Goal: Task Accomplishment & Management: Use online tool/utility

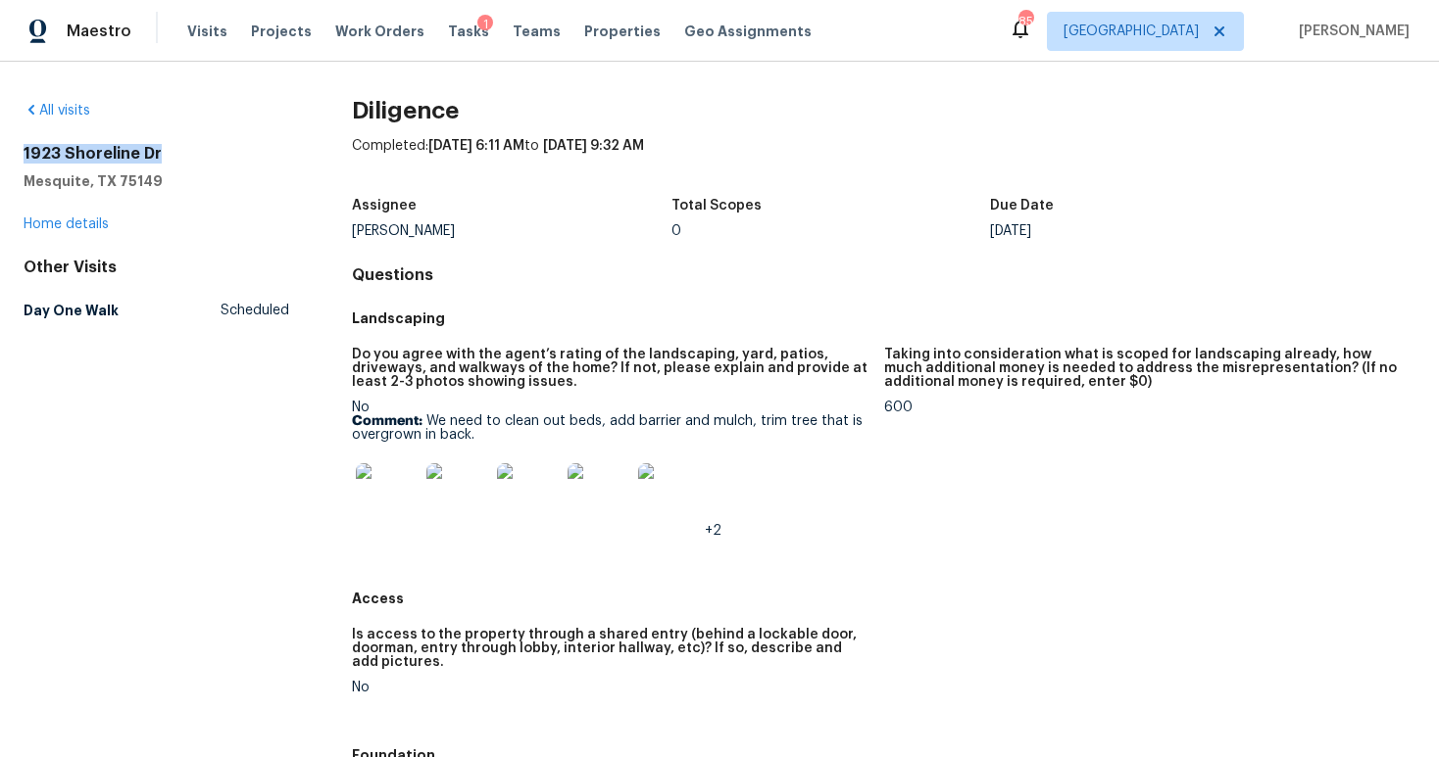
drag, startPoint x: 165, startPoint y: 155, endPoint x: 24, endPoint y: 151, distance: 140.2
click at [24, 151] on h2 "1923 Shoreline Dr" at bounding box center [157, 154] width 266 height 20
copy h2 "1923 Shoreline Dr"
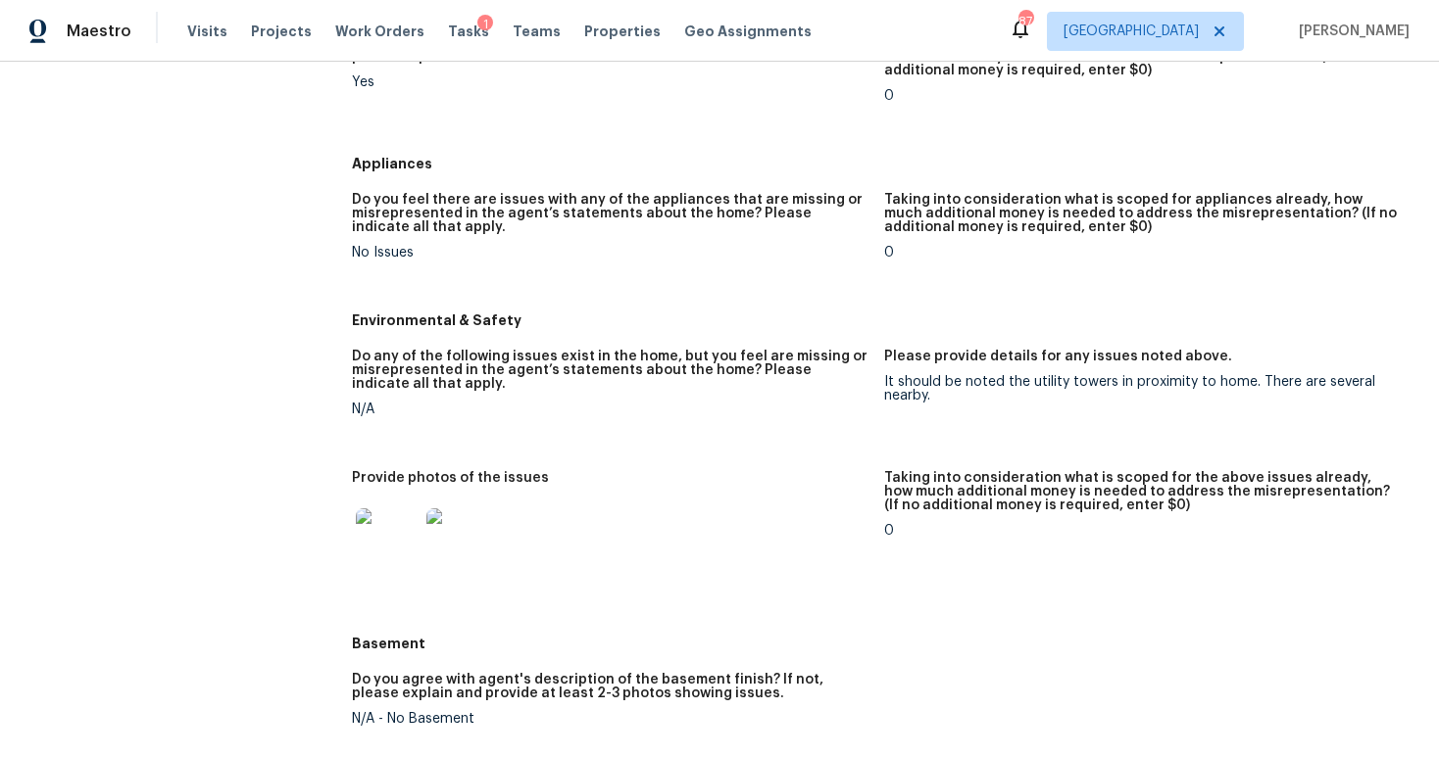
scroll to position [2275, 0]
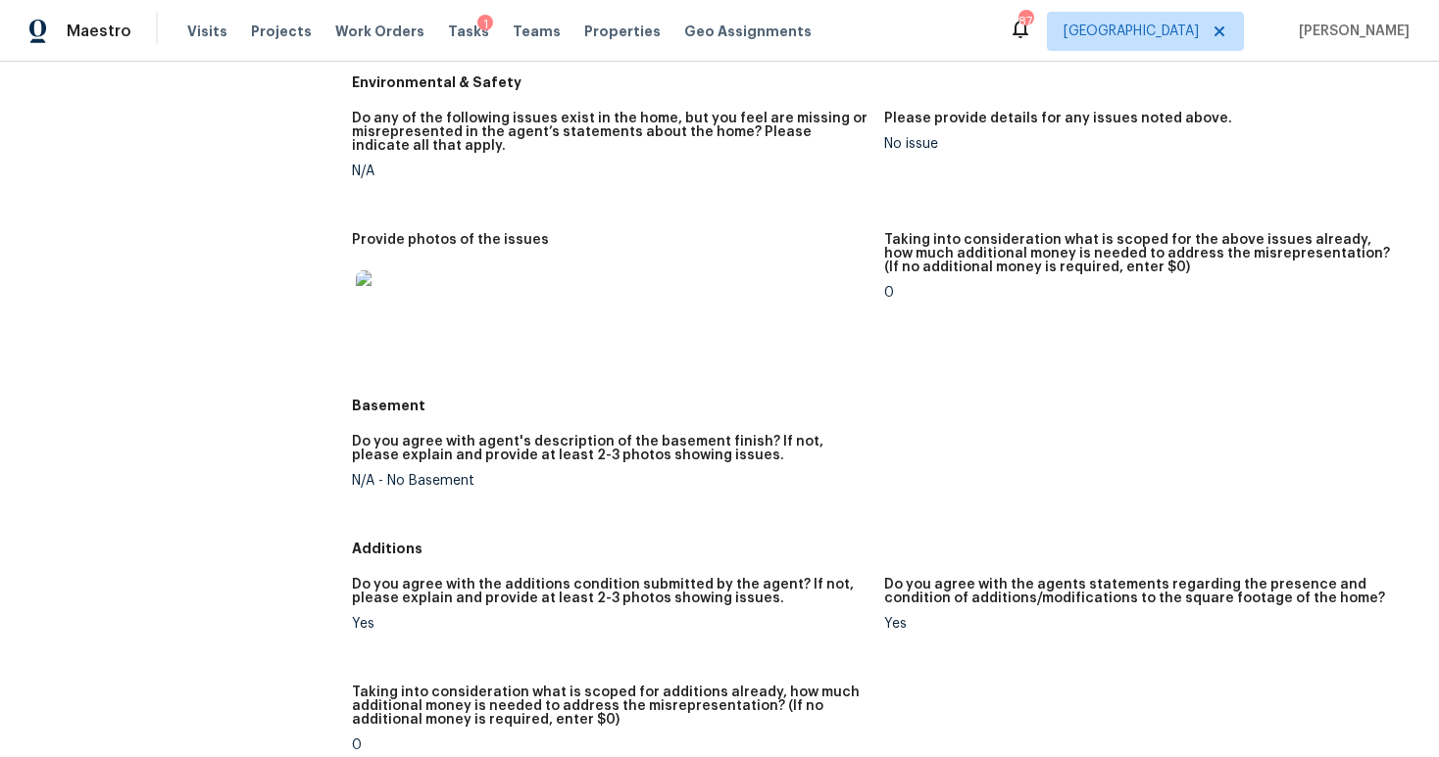
scroll to position [2518, 0]
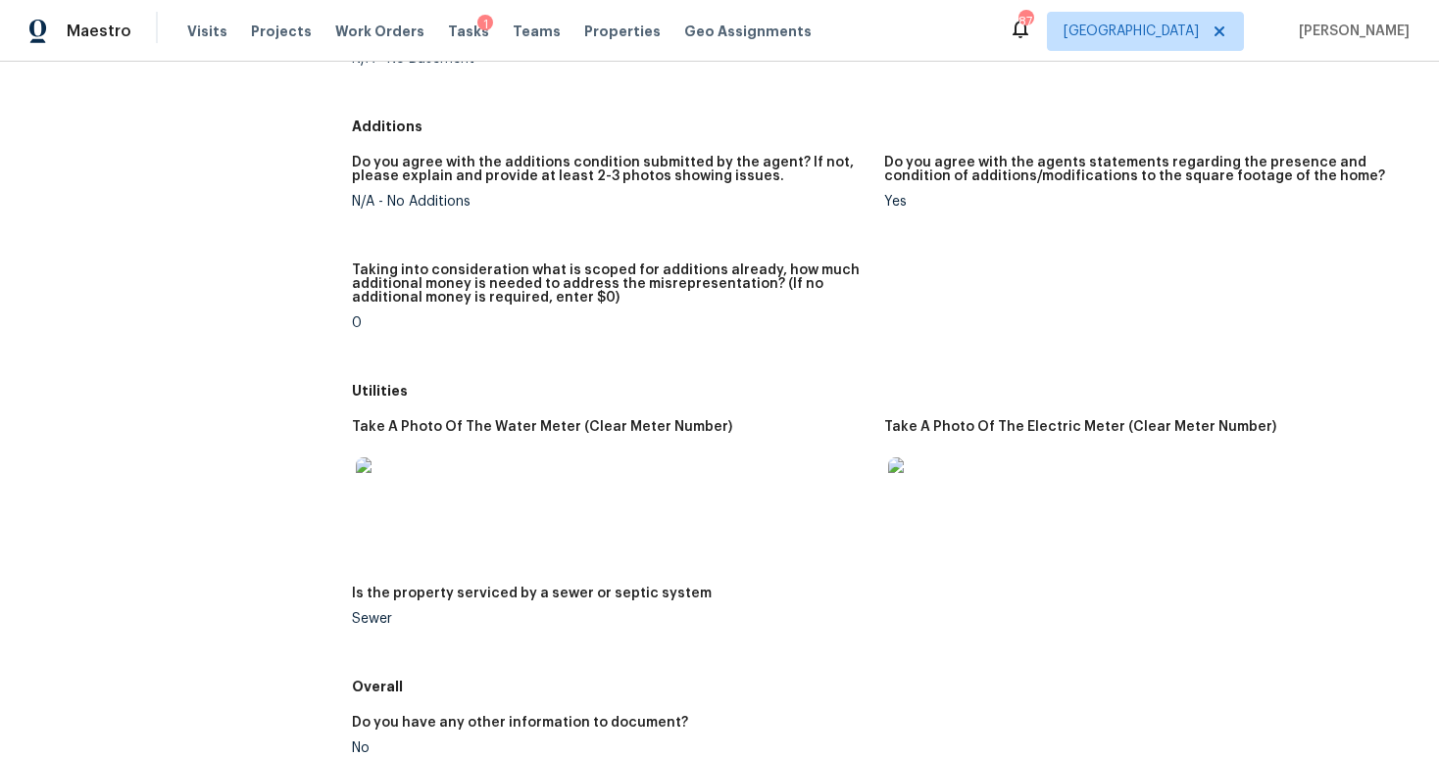
scroll to position [2766, 0]
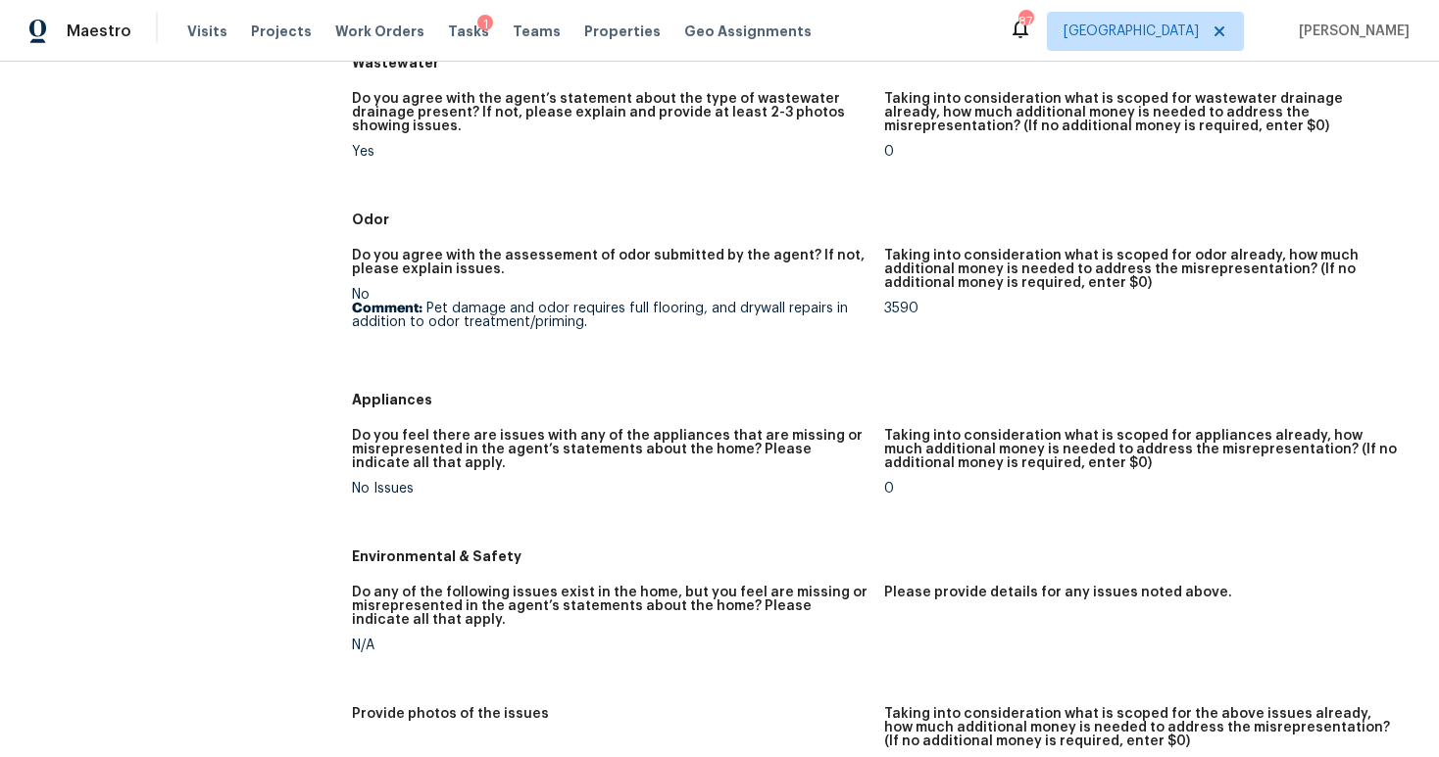
scroll to position [1884, 0]
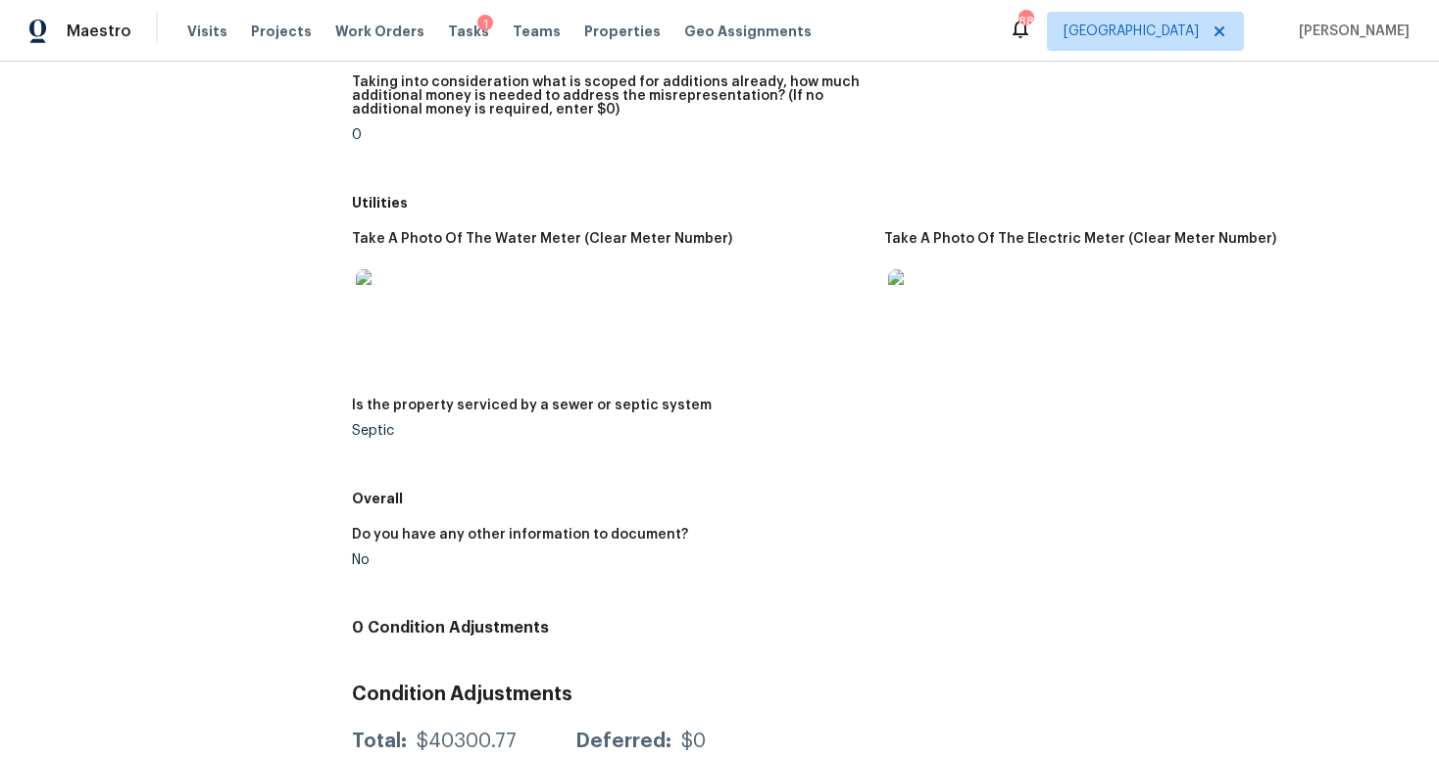
scroll to position [2949, 0]
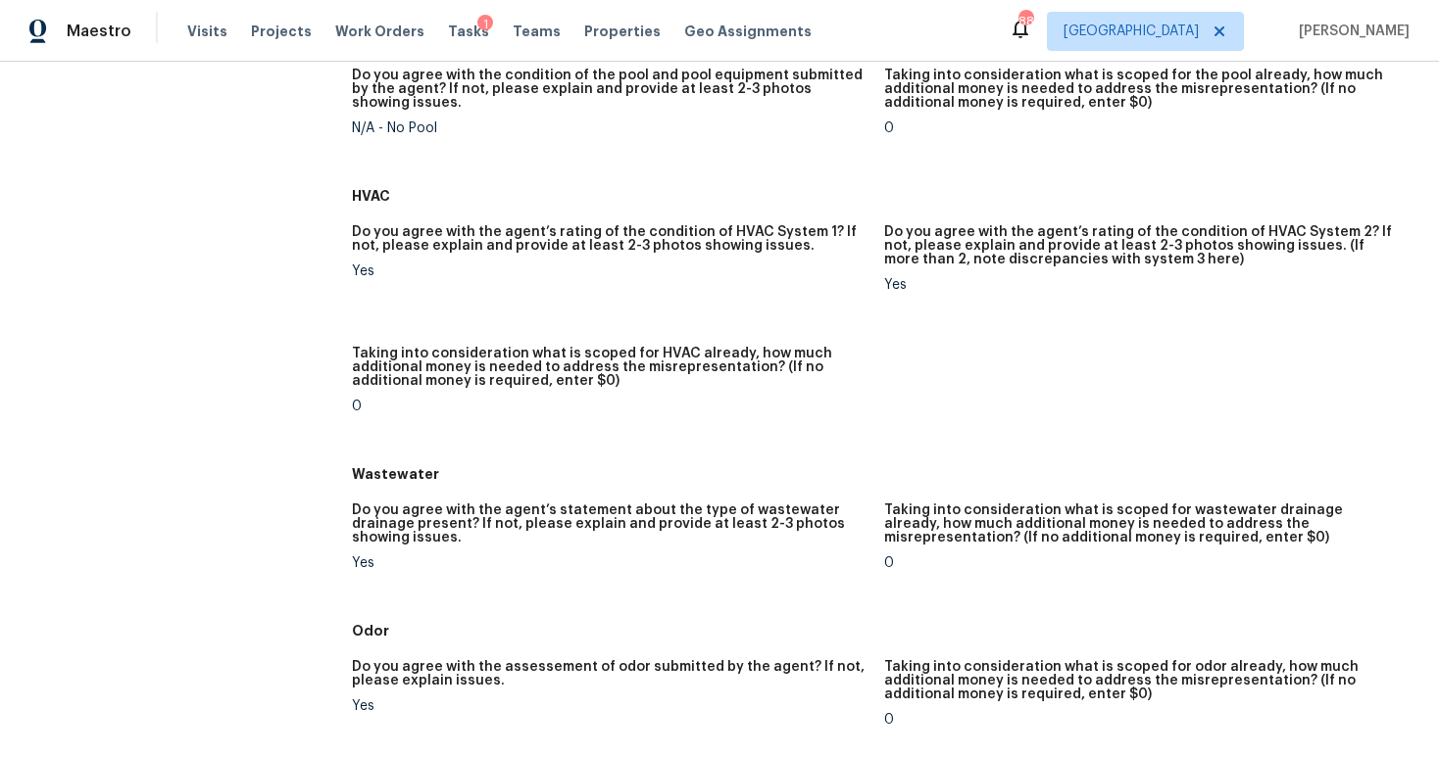
scroll to position [1154, 0]
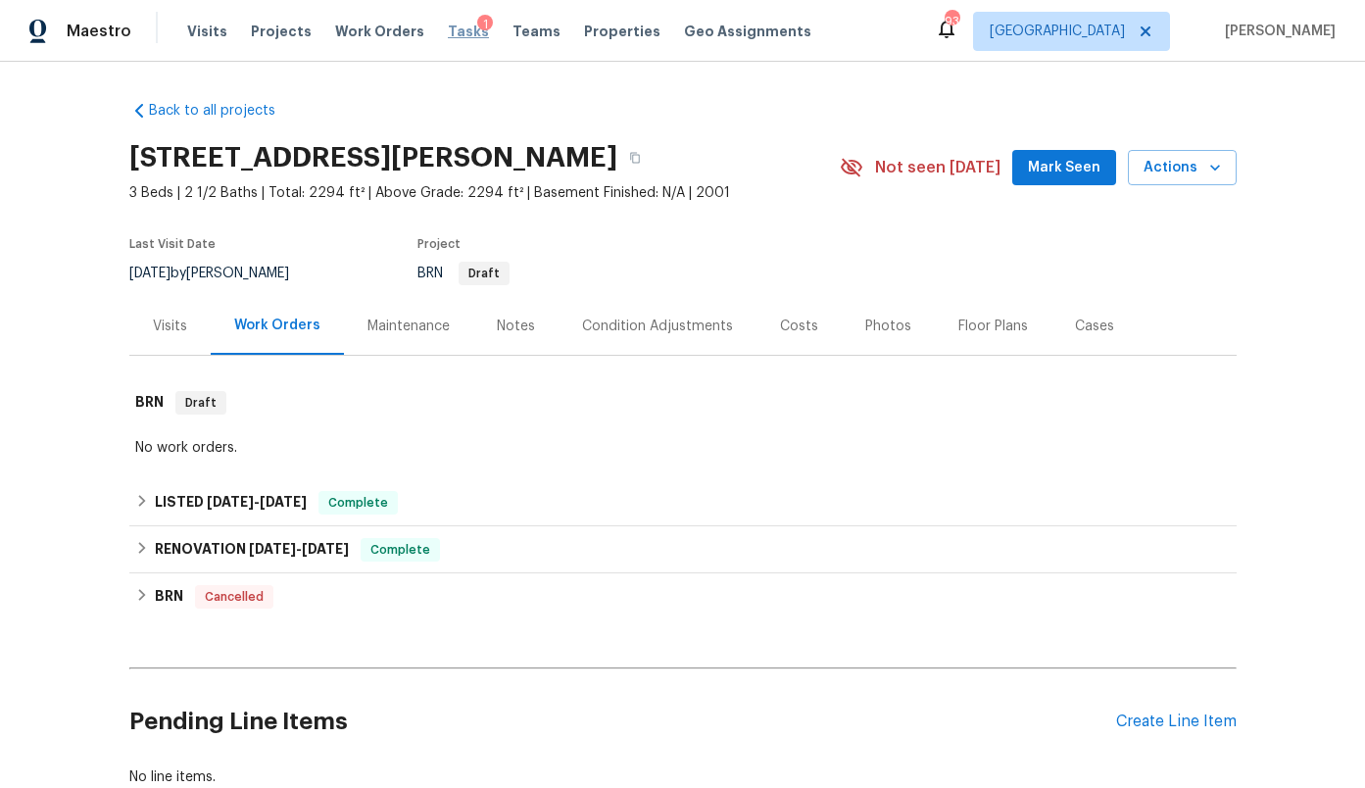
click at [451, 30] on span "Tasks" at bounding box center [468, 31] width 41 height 14
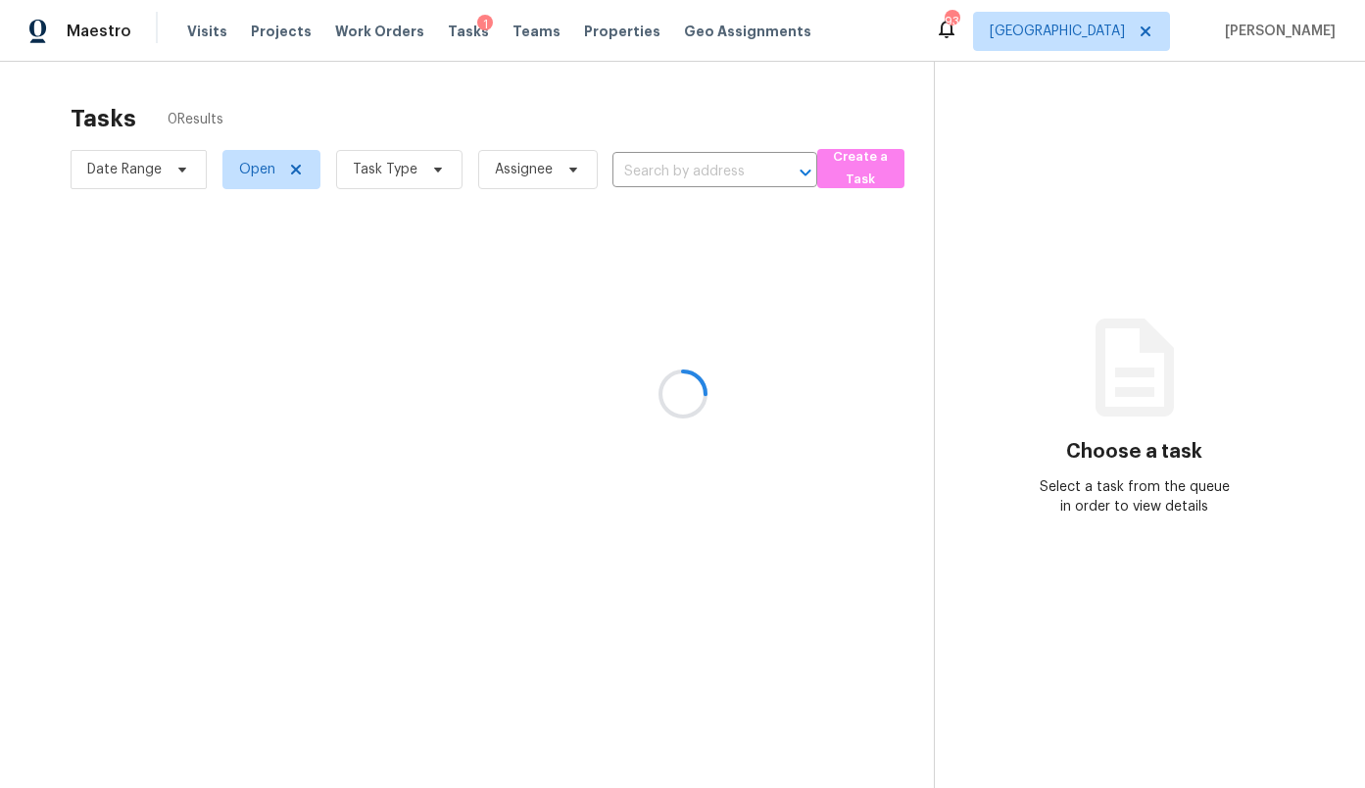
click at [1111, 39] on div at bounding box center [682, 394] width 1365 height 788
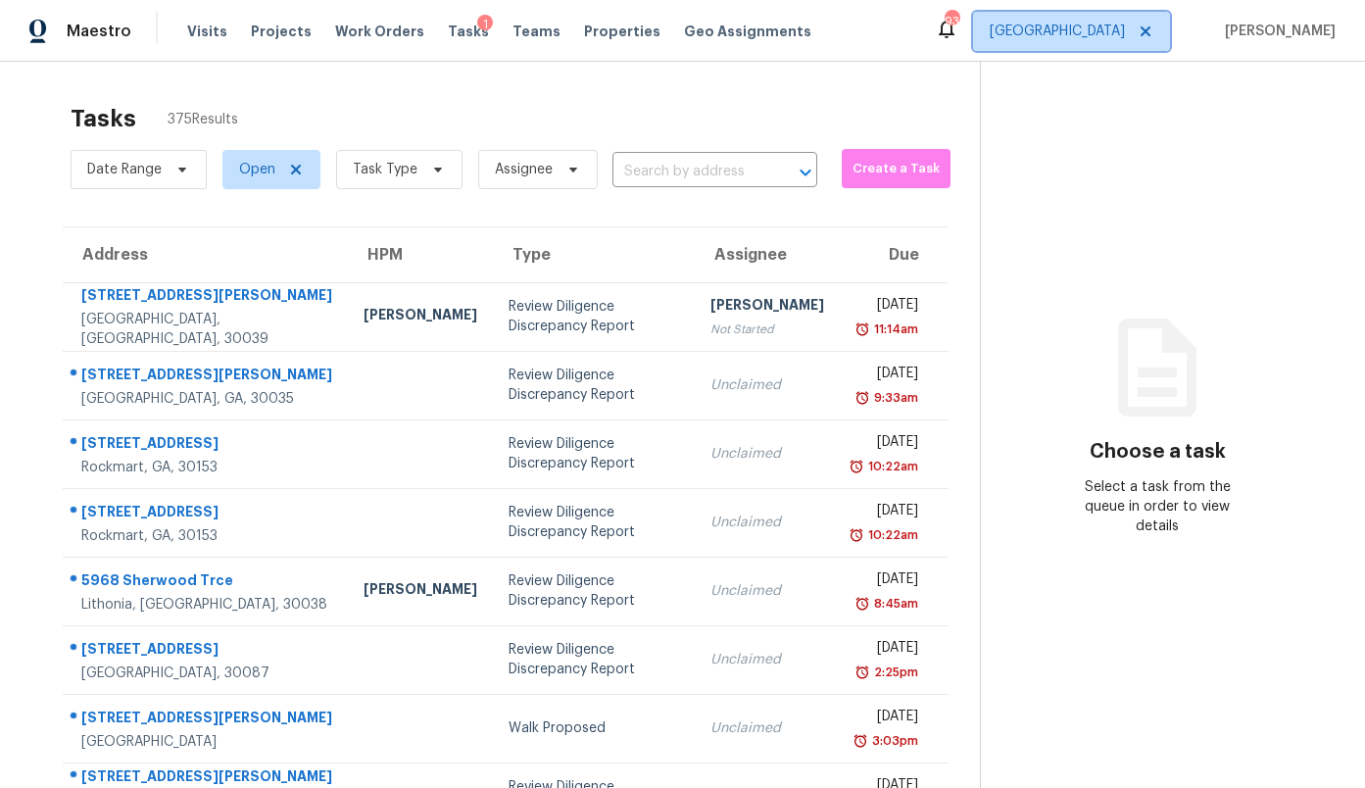
click at [1109, 31] on span "Atlanta" at bounding box center [1057, 32] width 135 height 20
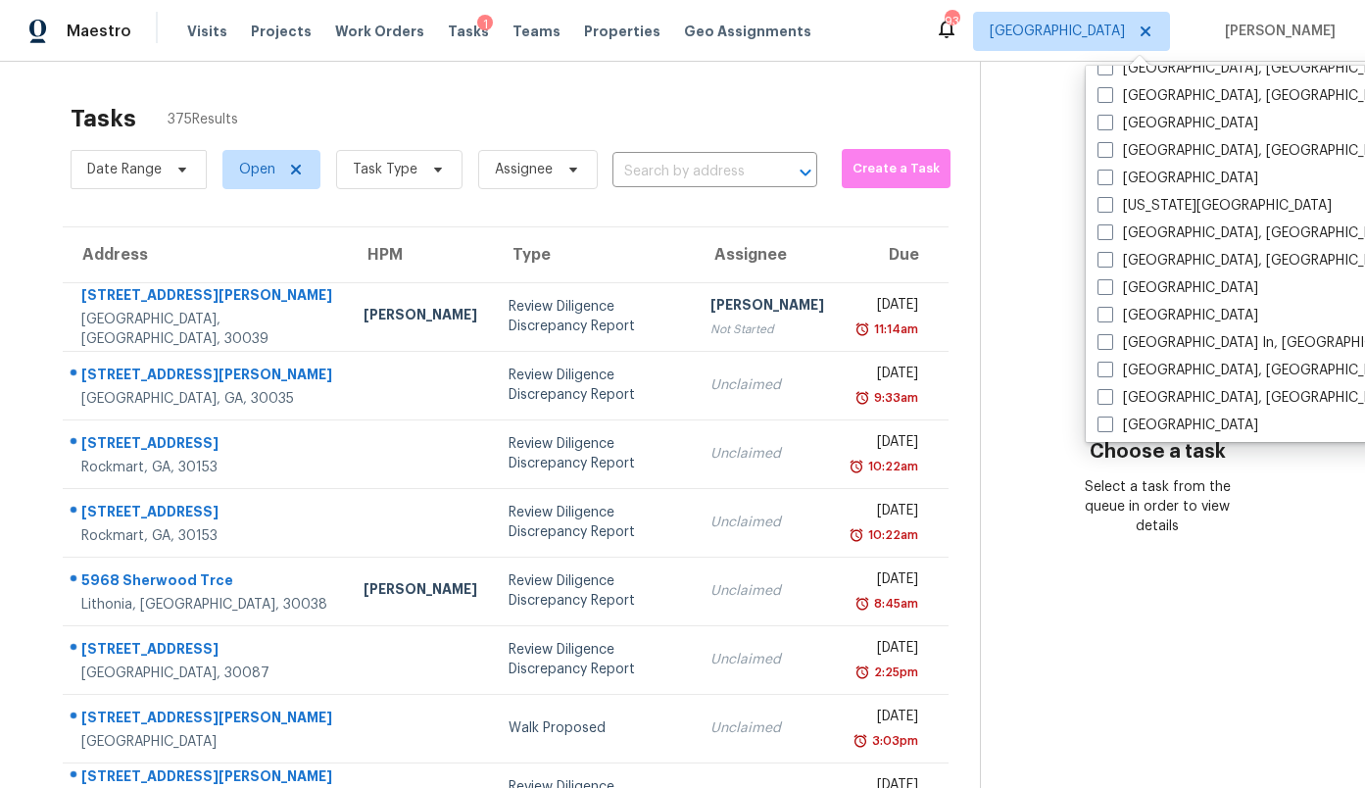
scroll to position [601, 0]
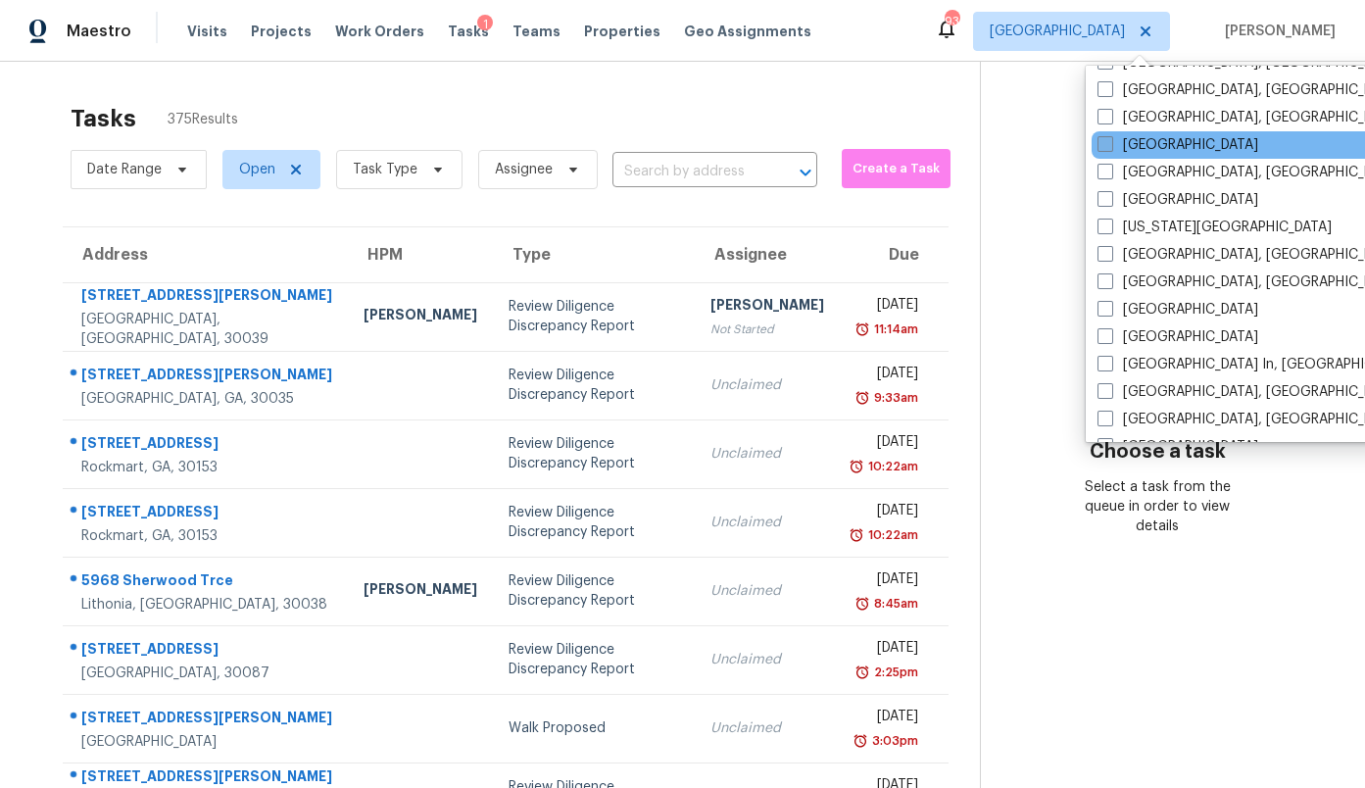
click at [1127, 144] on label "Houston" at bounding box center [1178, 145] width 161 height 20
click at [1110, 144] on input "Houston" at bounding box center [1104, 141] width 13 height 13
checkbox input "true"
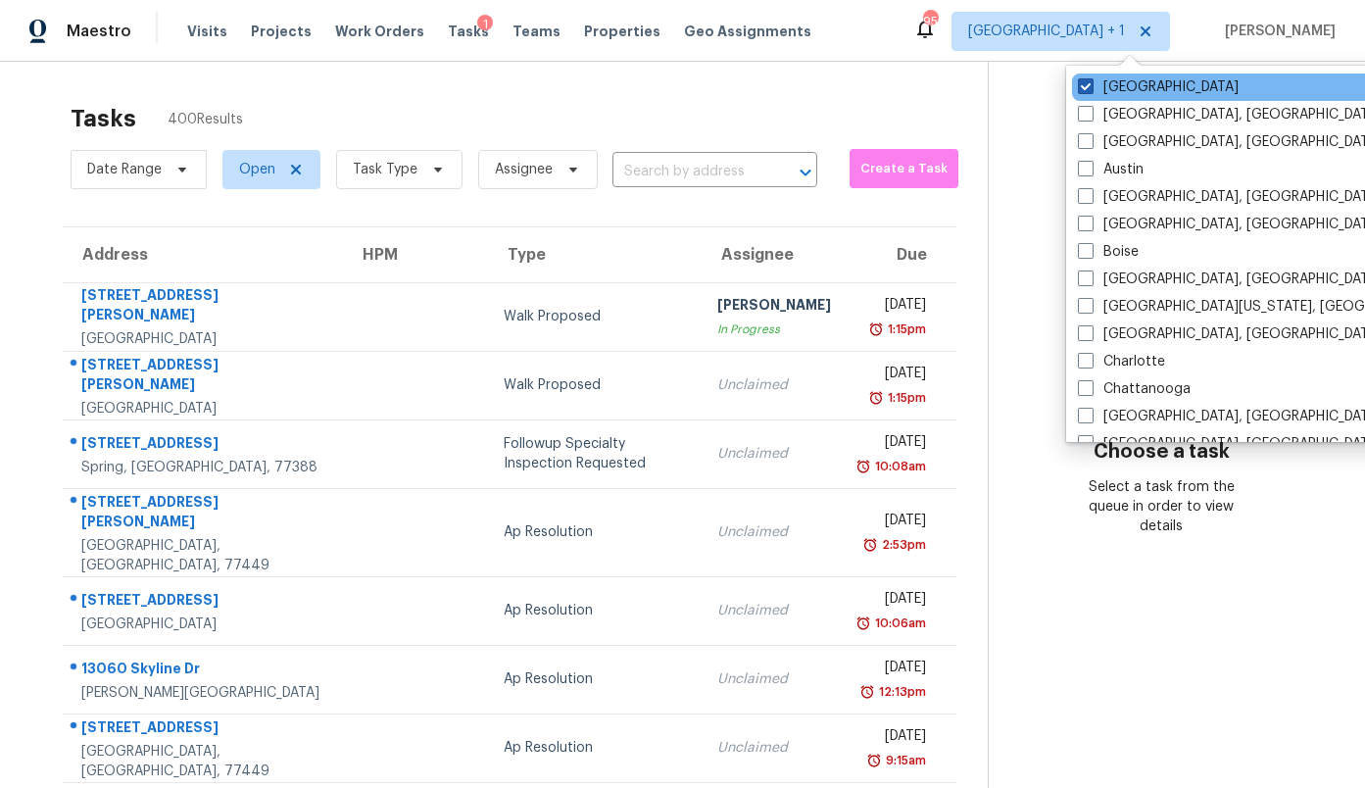
click at [1089, 83] on span at bounding box center [1086, 86] width 16 height 16
click at [1089, 83] on input "Atlanta" at bounding box center [1084, 83] width 13 height 13
checkbox input "false"
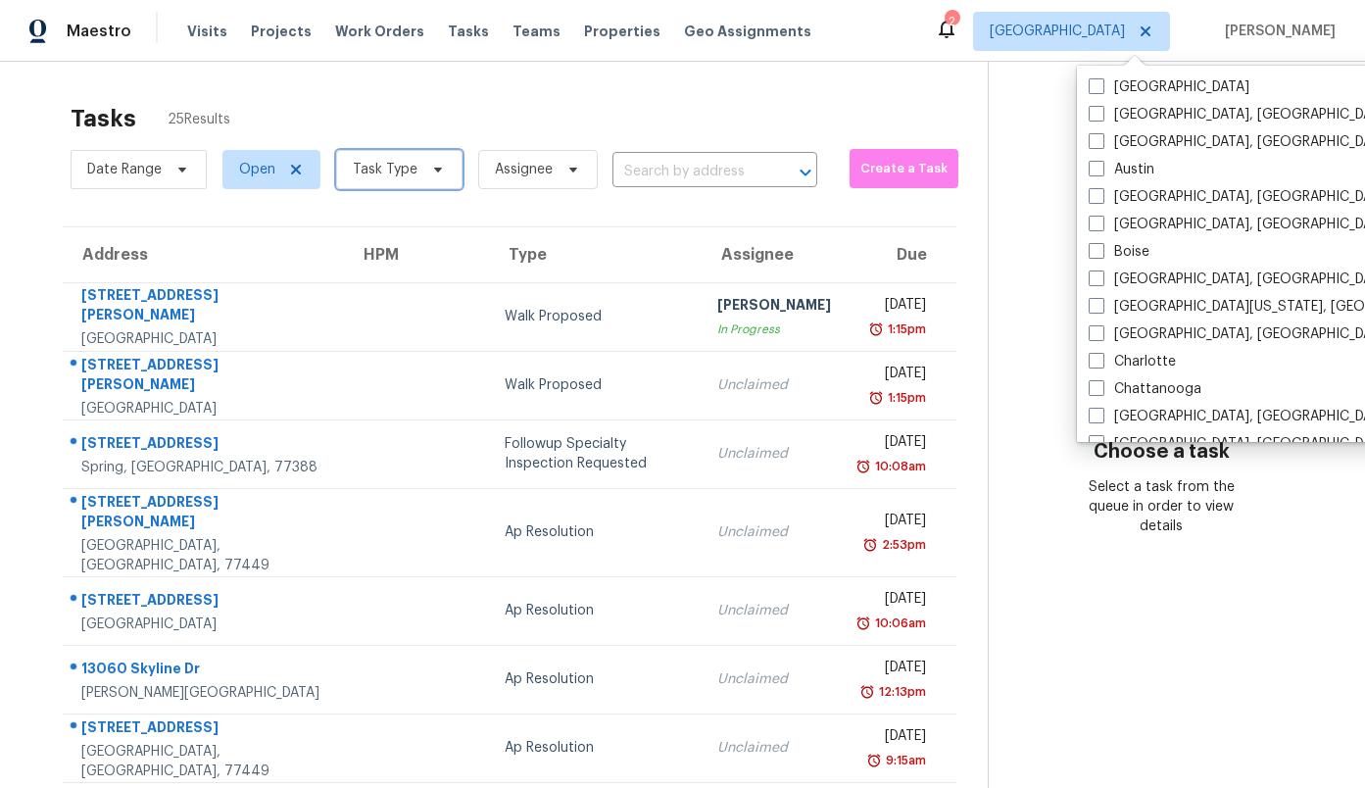
click at [434, 171] on icon at bounding box center [438, 170] width 8 height 5
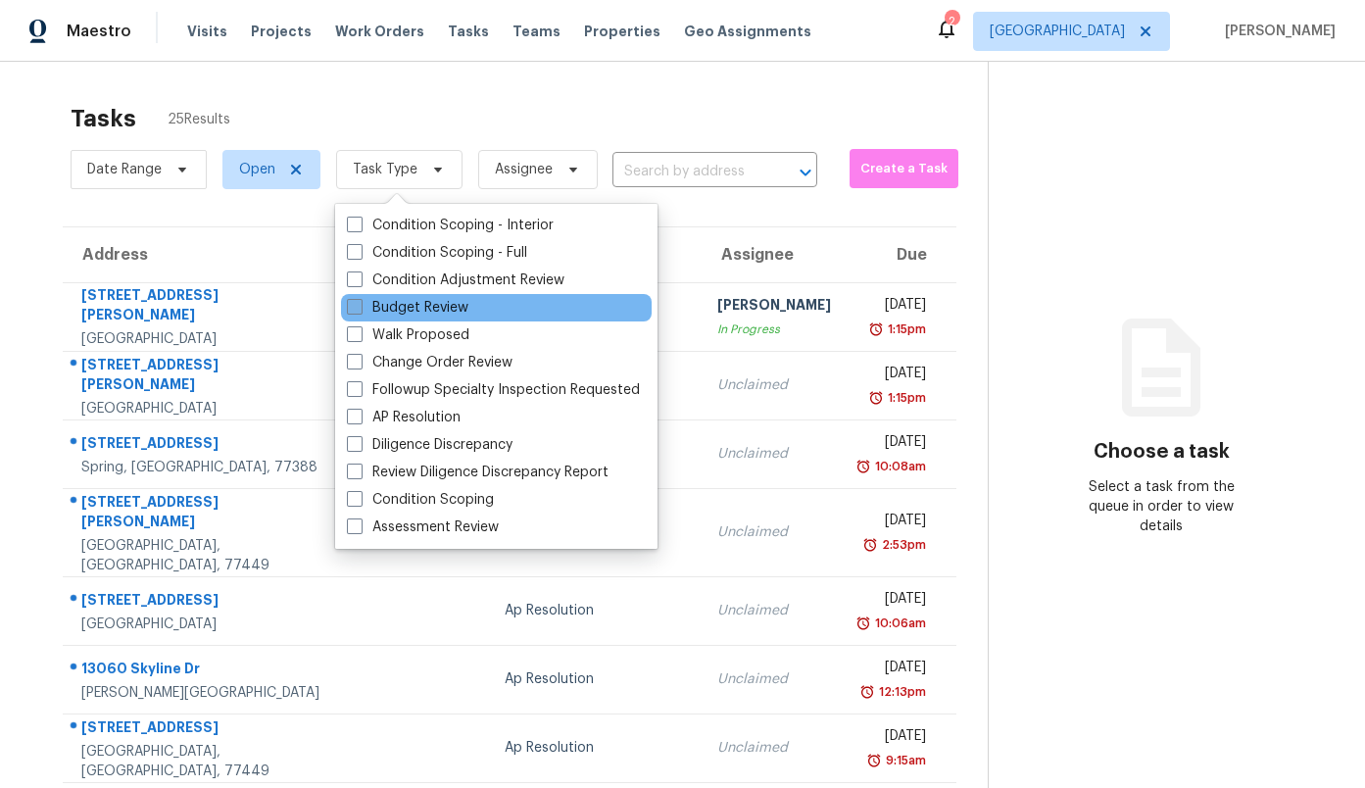
click at [425, 310] on label "Budget Review" at bounding box center [408, 308] width 122 height 20
click at [360, 310] on input "Budget Review" at bounding box center [353, 304] width 13 height 13
checkbox input "true"
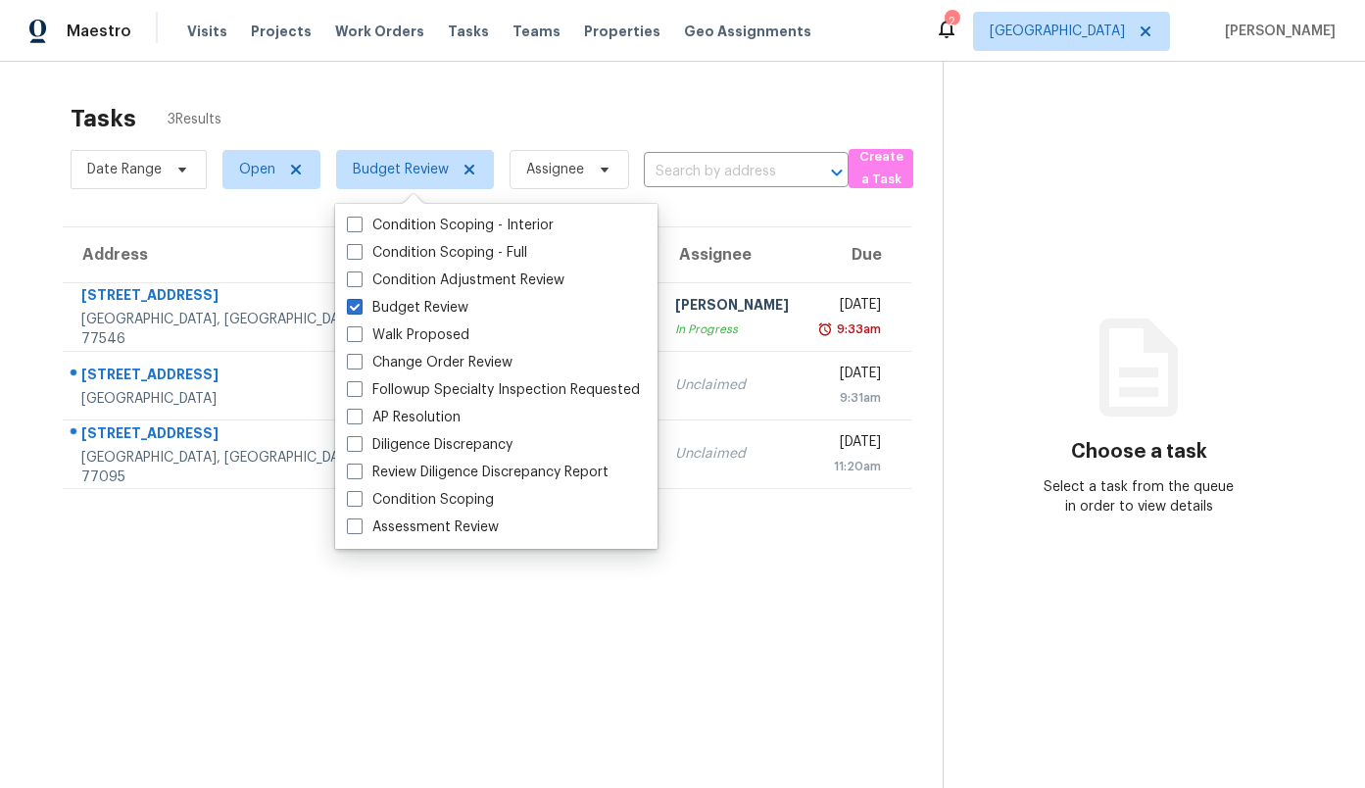
click at [358, 114] on div "Tasks 3 Results" at bounding box center [507, 118] width 872 height 51
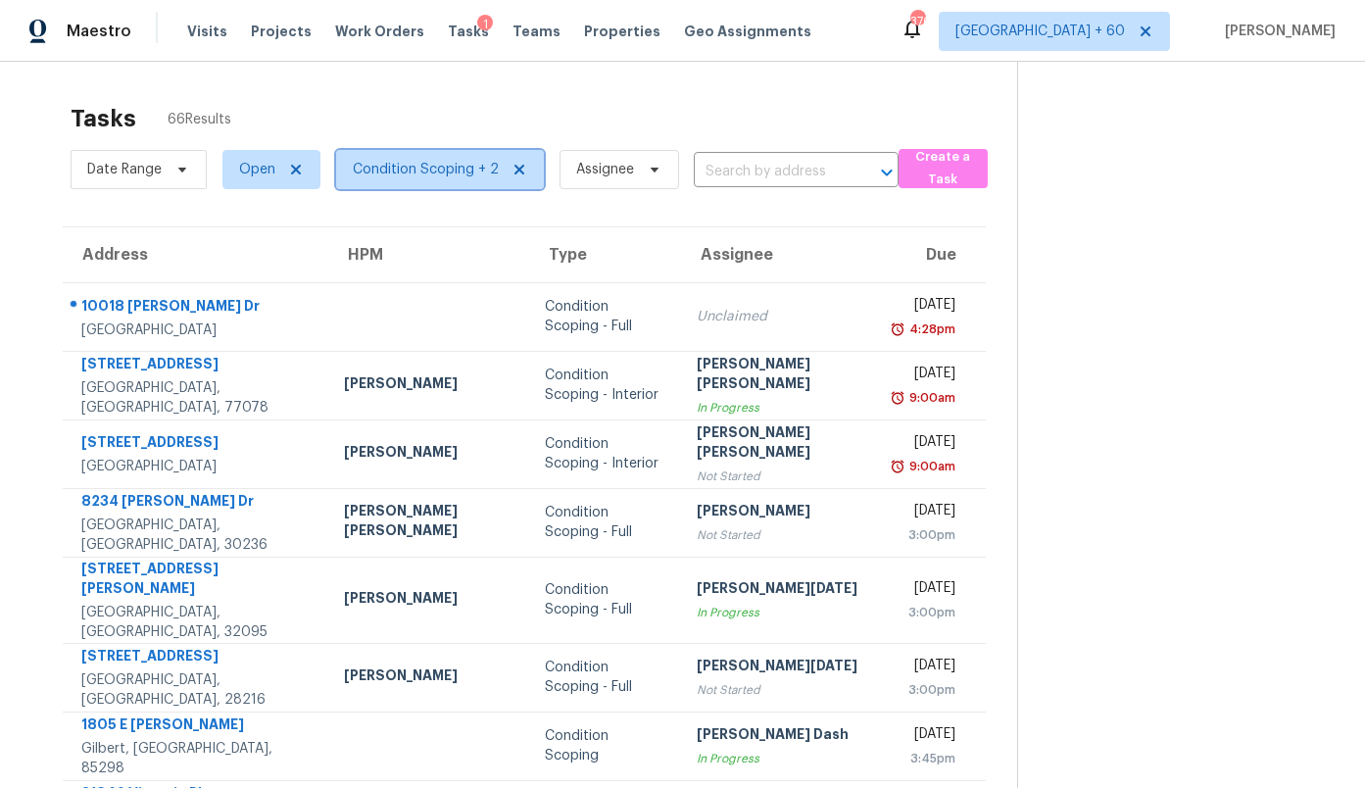
click at [386, 167] on span "Condition Scoping + 2" at bounding box center [426, 170] width 146 height 20
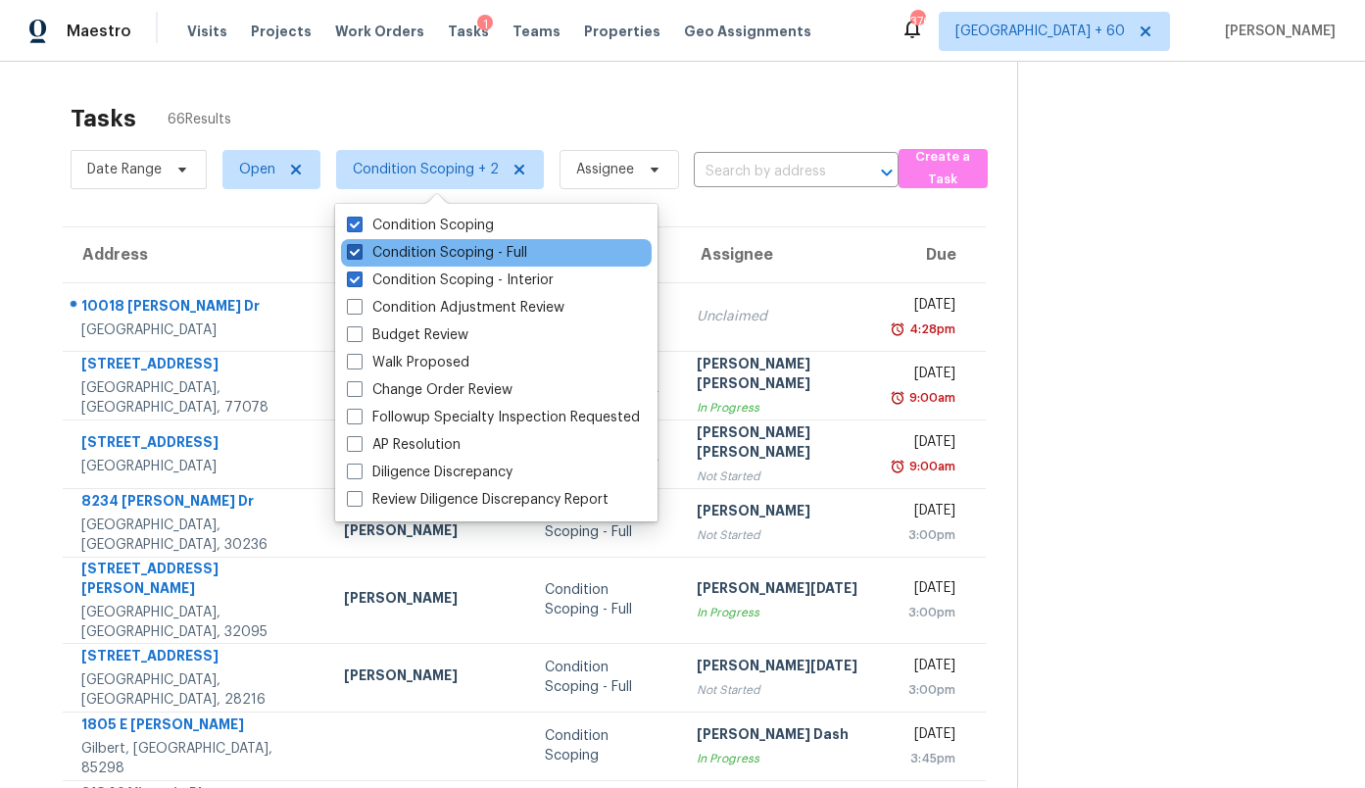
click at [425, 247] on label "Condition Scoping - Full" at bounding box center [437, 253] width 180 height 20
click at [360, 247] on input "Condition Scoping - Full" at bounding box center [353, 249] width 13 height 13
checkbox input "false"
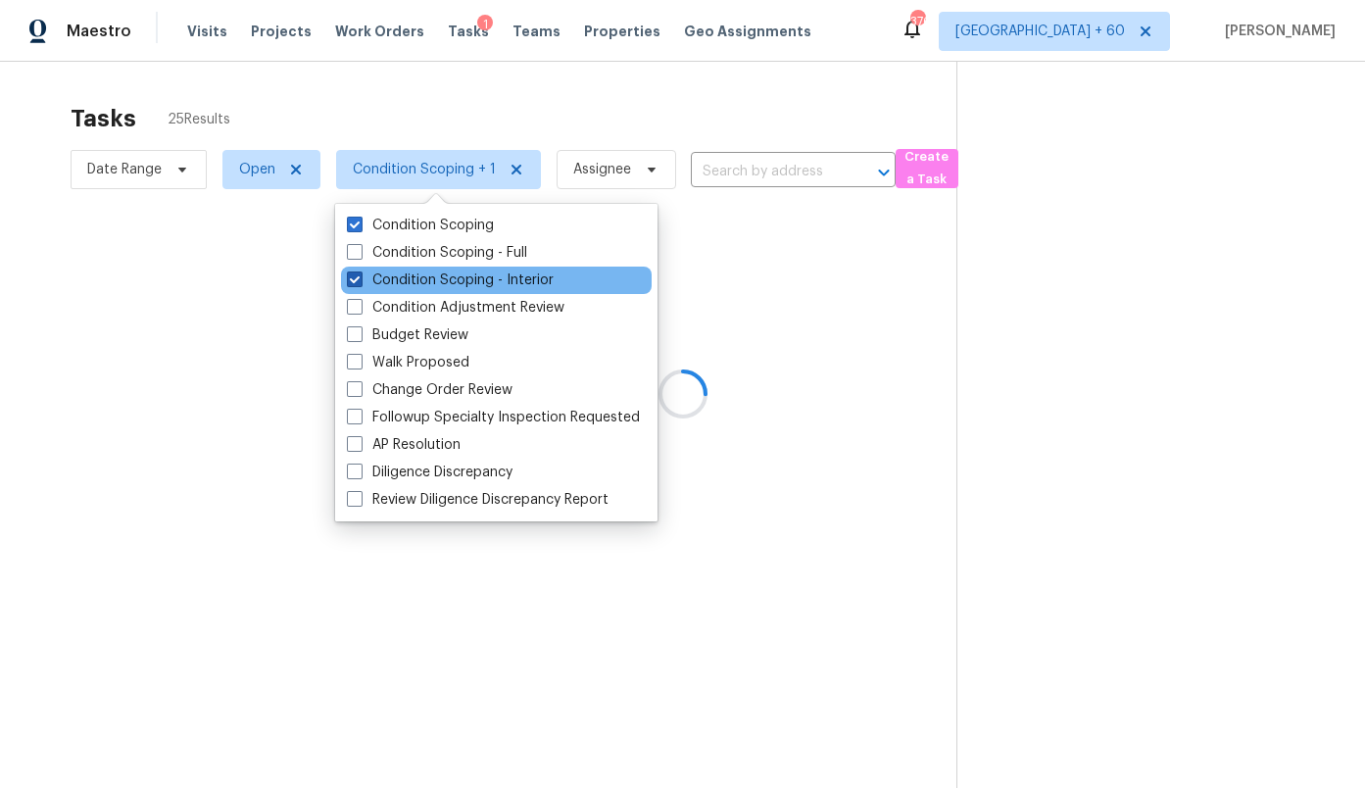
click at [421, 275] on label "Condition Scoping - Interior" at bounding box center [450, 280] width 207 height 20
click at [360, 275] on input "Condition Scoping - Interior" at bounding box center [353, 276] width 13 height 13
checkbox input "false"
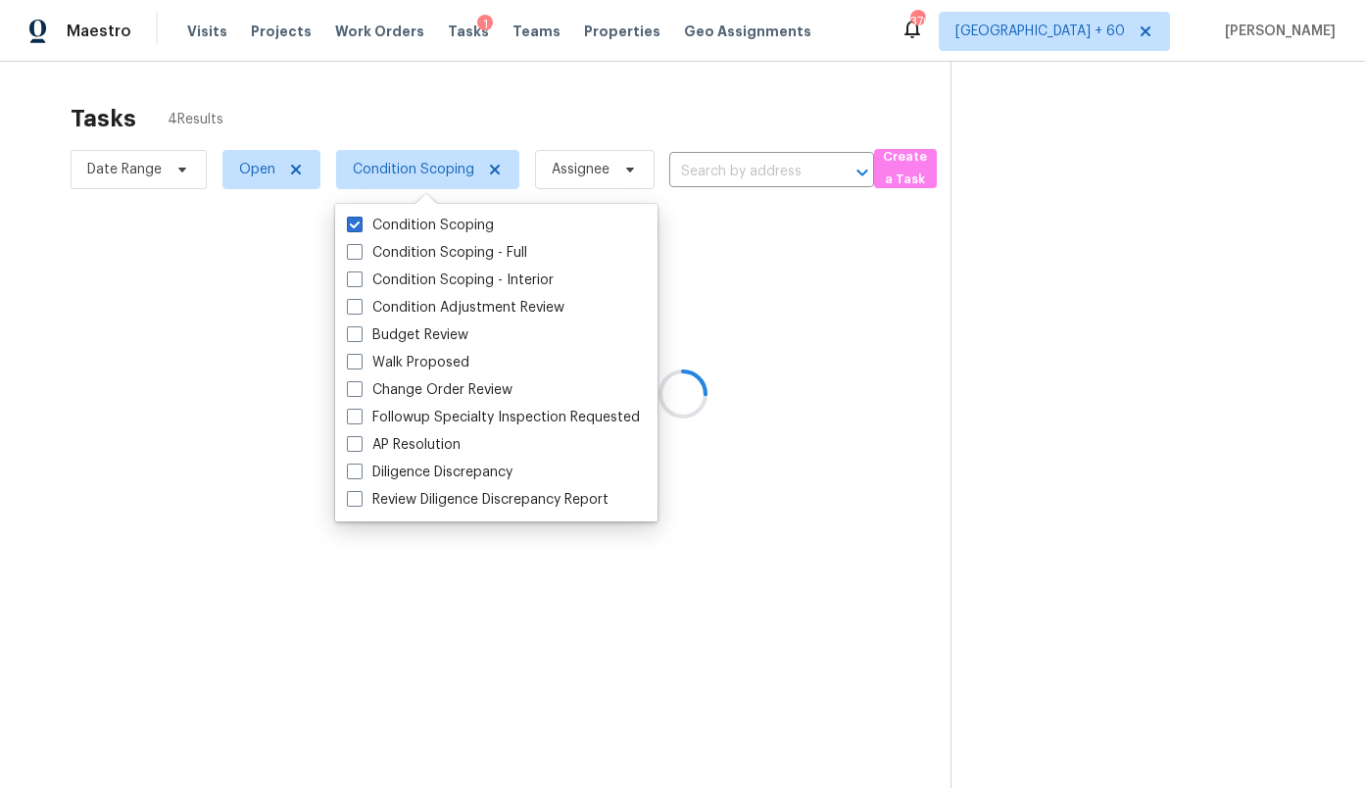
click at [265, 169] on div at bounding box center [682, 394] width 1365 height 788
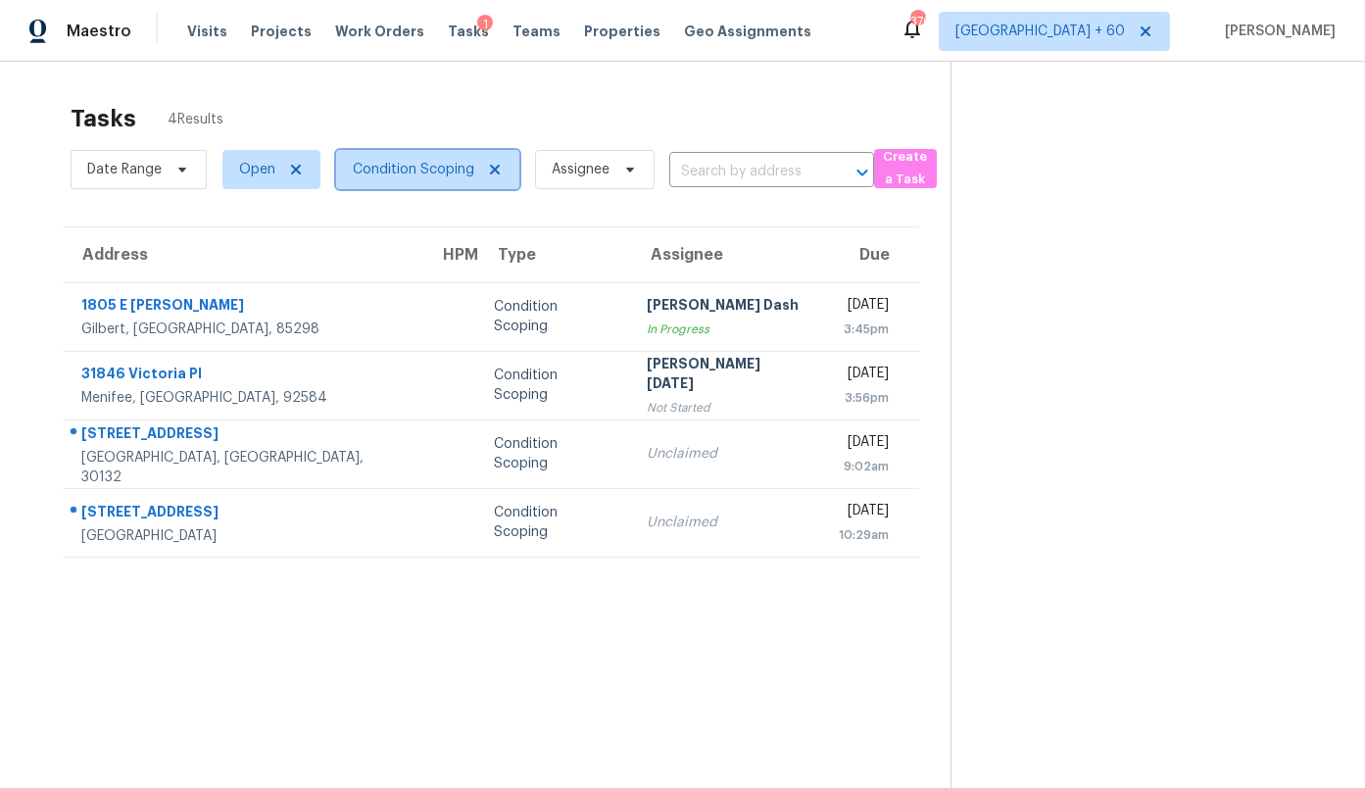
click at [430, 175] on span "Condition Scoping" at bounding box center [414, 170] width 122 height 20
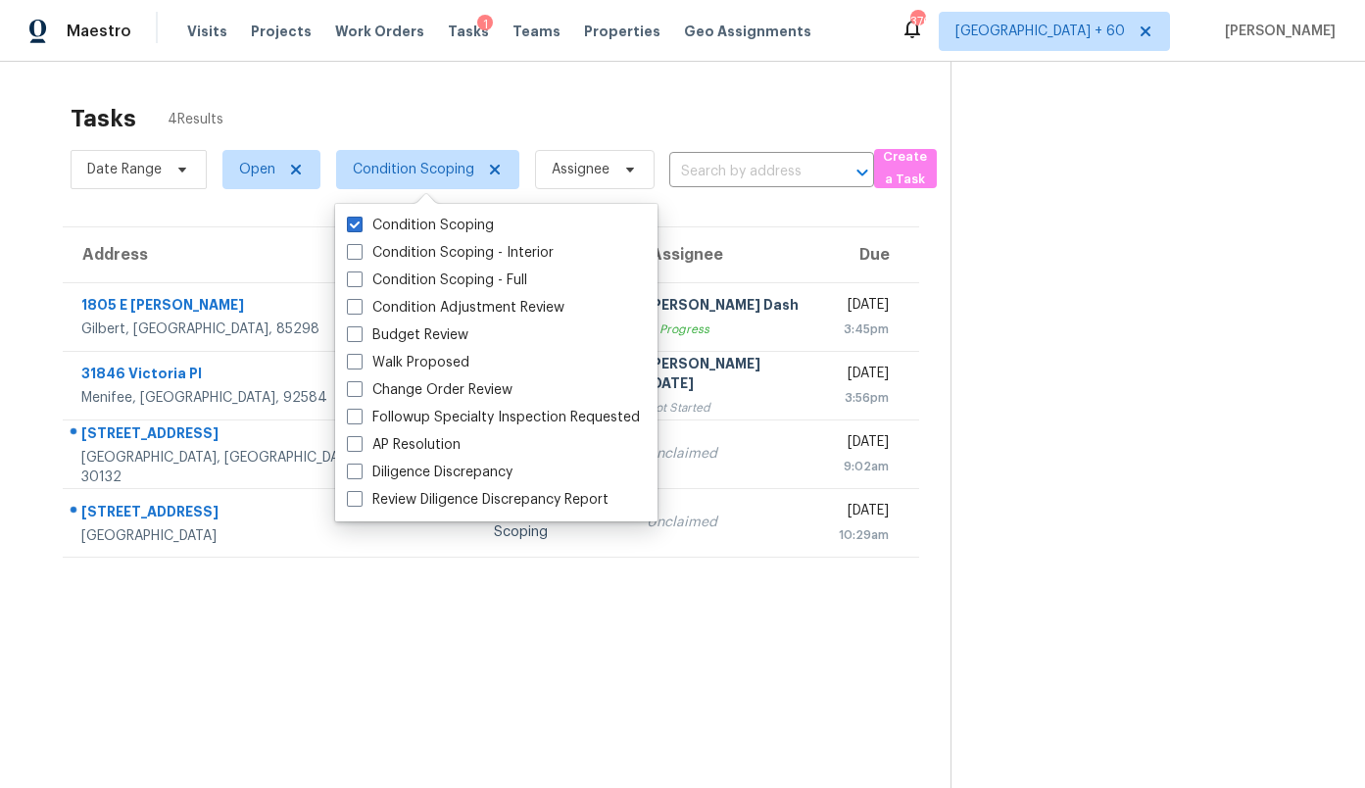
click at [427, 106] on div "Tasks 4 Results" at bounding box center [511, 118] width 880 height 51
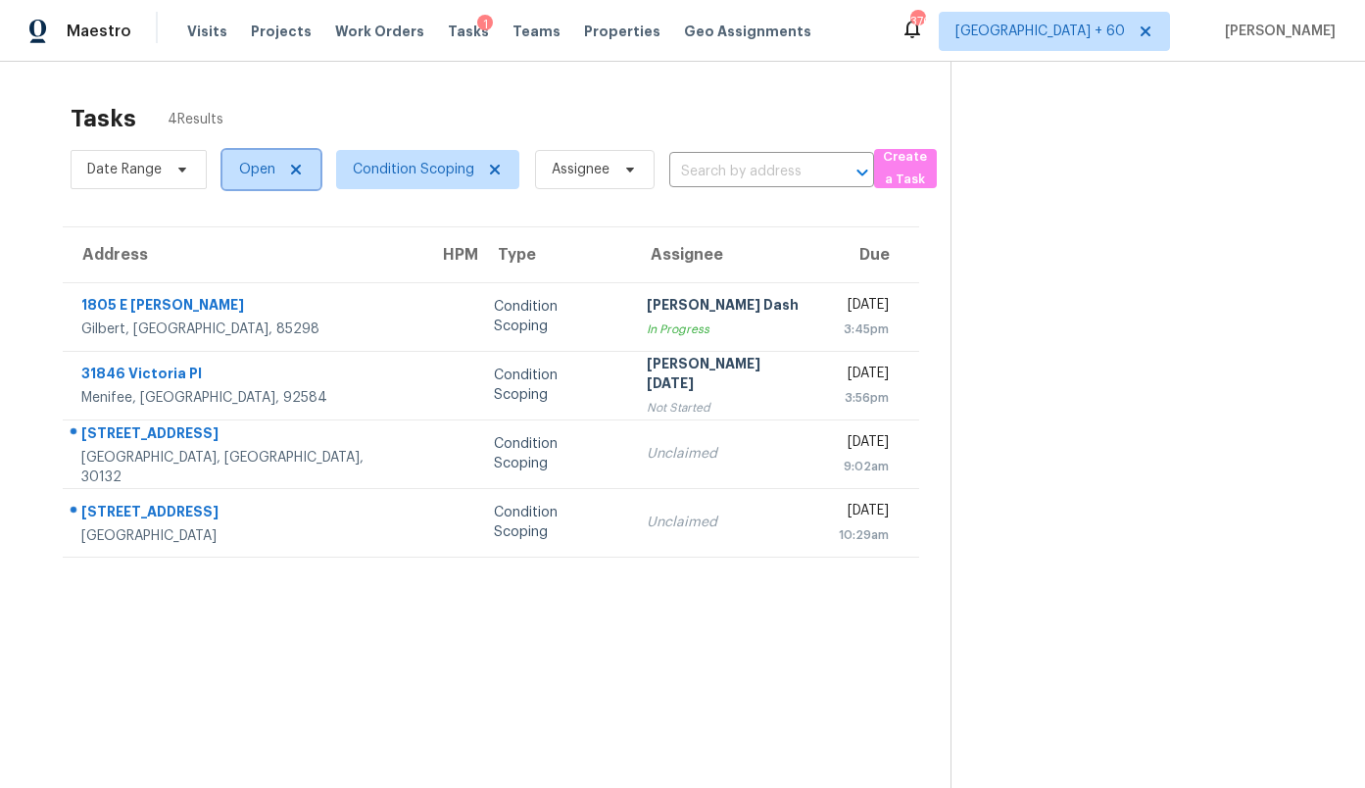
click at [267, 187] on span "Open" at bounding box center [271, 169] width 98 height 39
click at [276, 263] on div "Closed" at bounding box center [274, 252] width 95 height 27
click at [273, 257] on label "Closed" at bounding box center [268, 253] width 71 height 20
click at [246, 256] on input "Closed" at bounding box center [239, 249] width 13 height 13
checkbox input "true"
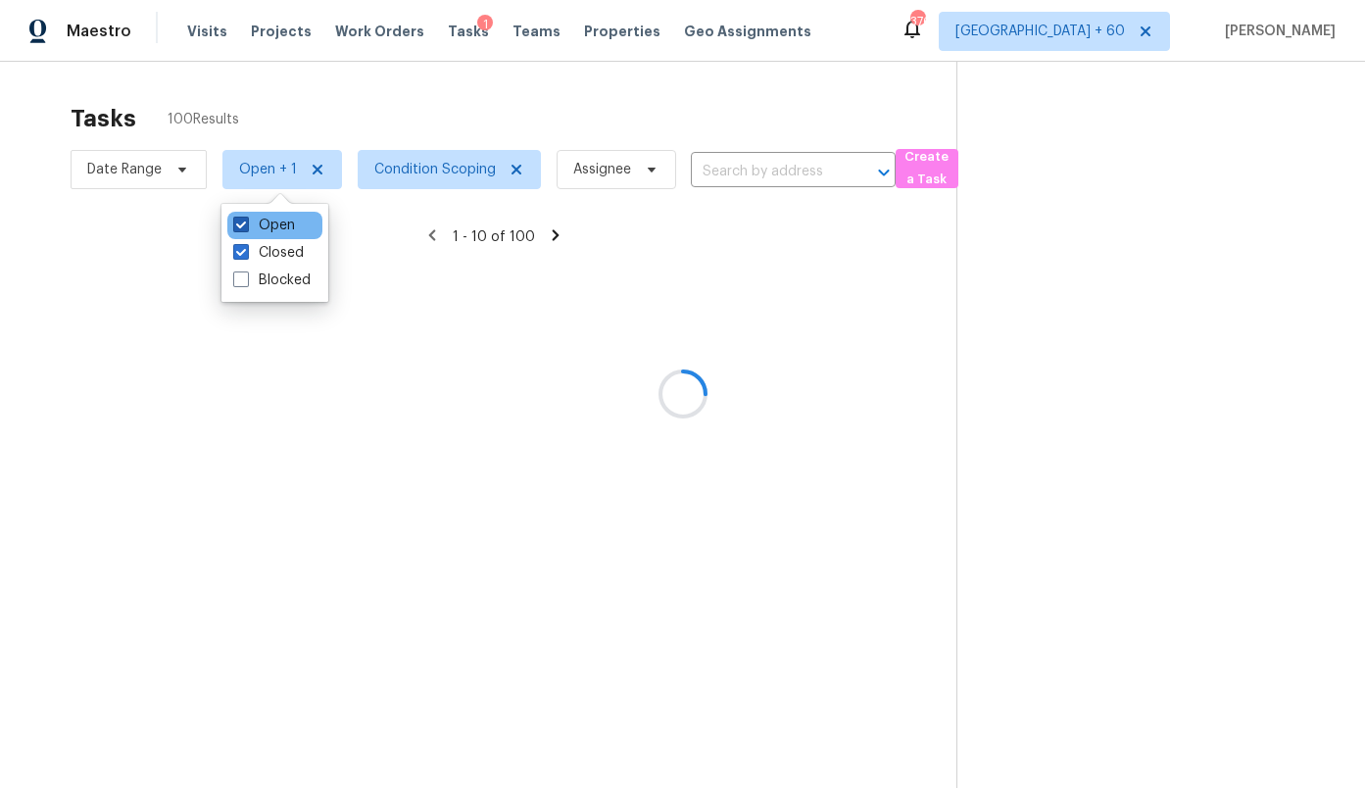
click at [272, 220] on label "Open" at bounding box center [264, 226] width 62 height 20
click at [246, 220] on input "Open" at bounding box center [239, 222] width 13 height 13
checkbox input "false"
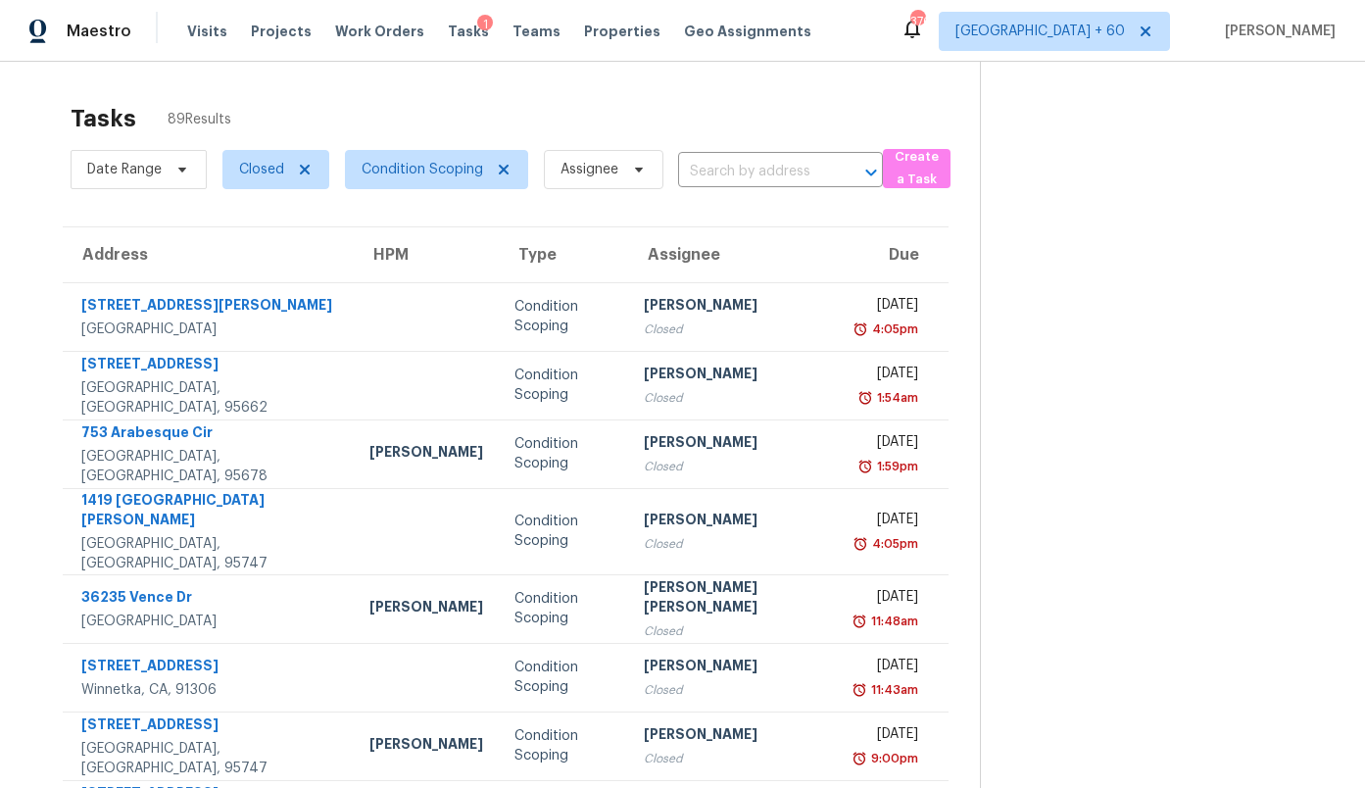
click at [336, 77] on div "Tasks 89 Results Date Range Closed Condition Scoping Assignee ​ Create a Task A…" at bounding box center [682, 550] width 1365 height 977
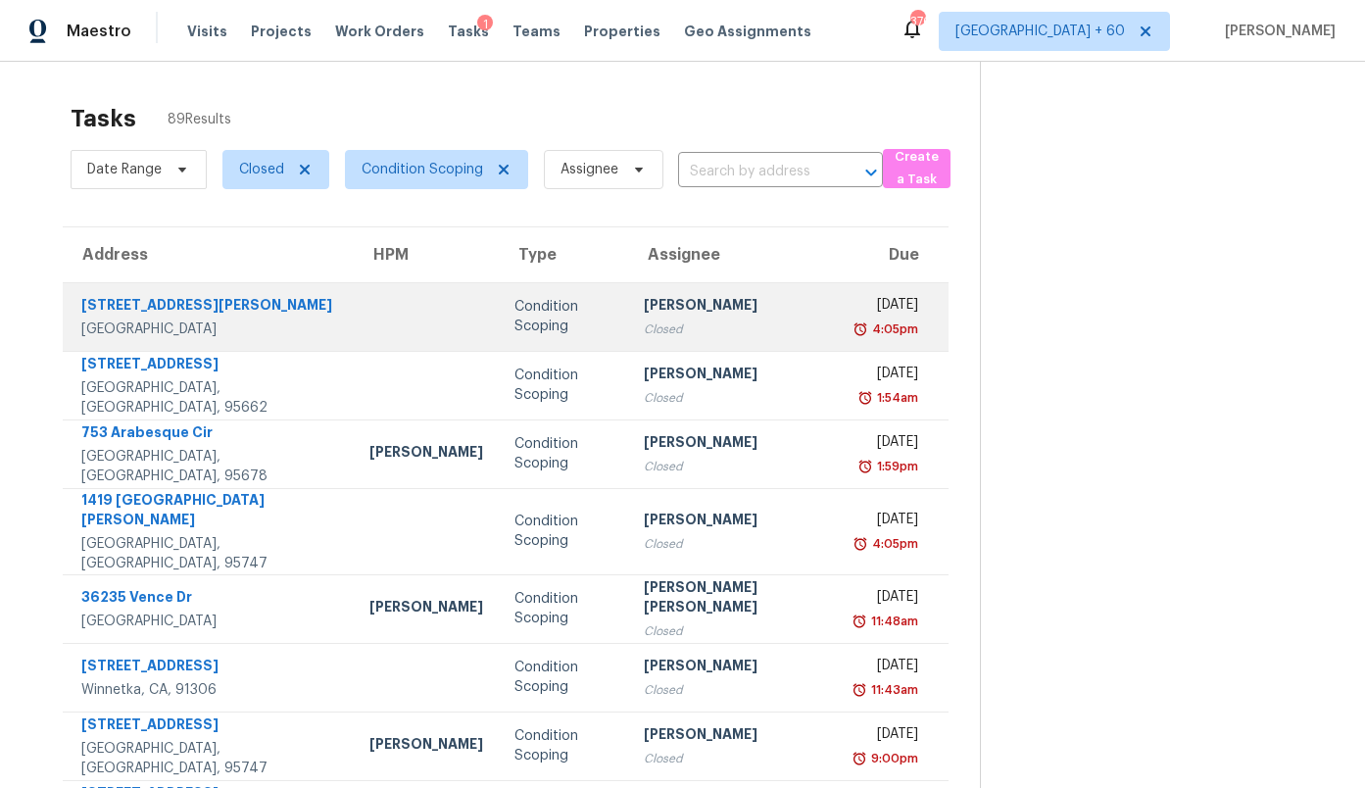
scroll to position [232, 0]
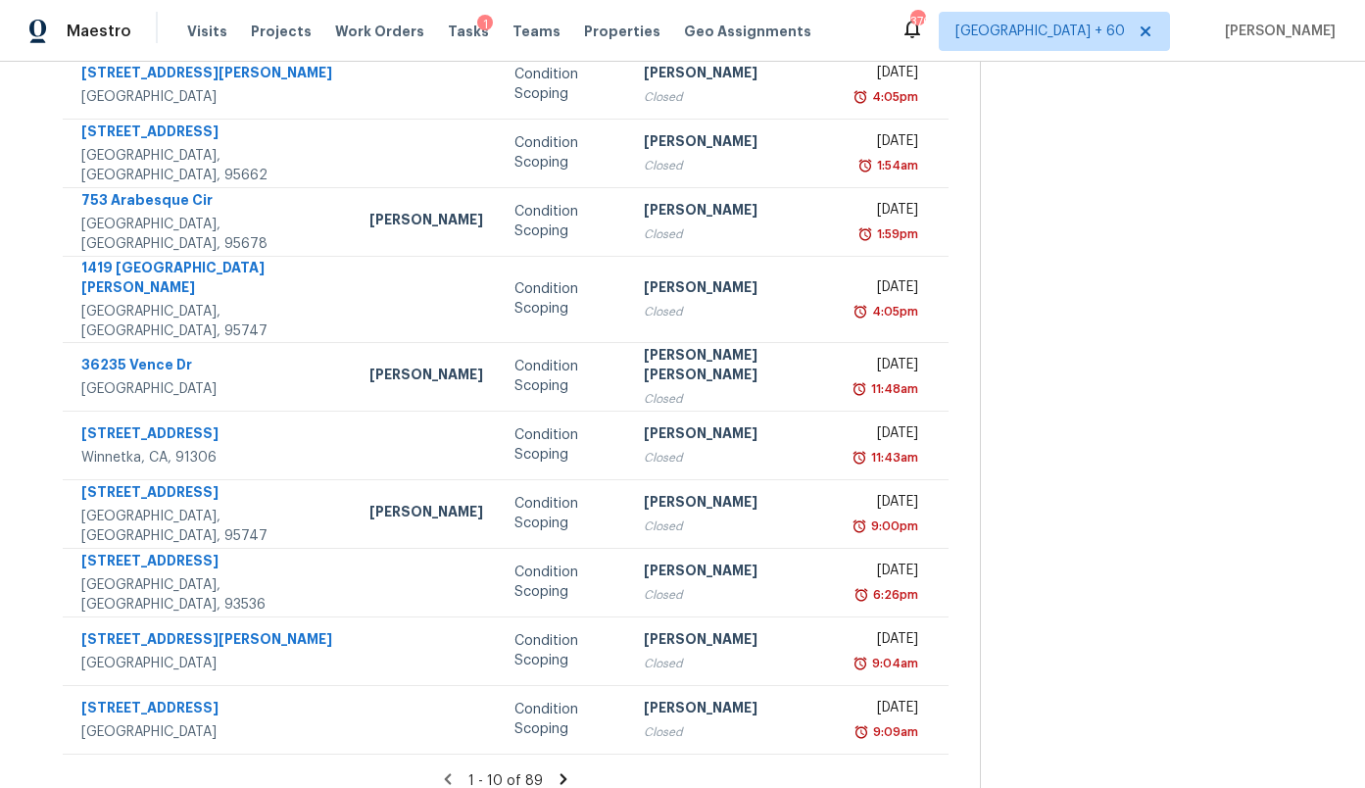
click at [561, 773] on icon at bounding box center [564, 778] width 7 height 11
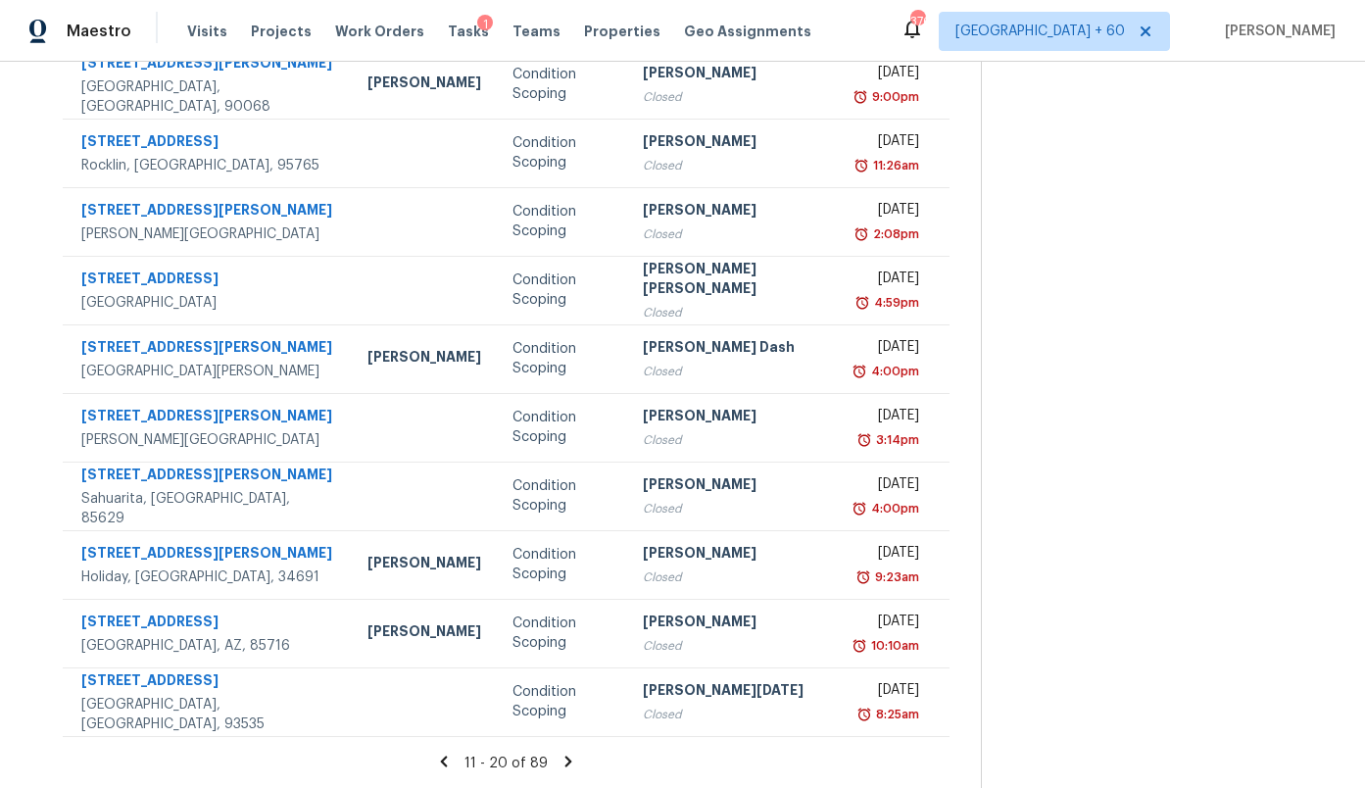
click at [560, 763] on icon at bounding box center [569, 762] width 18 height 18
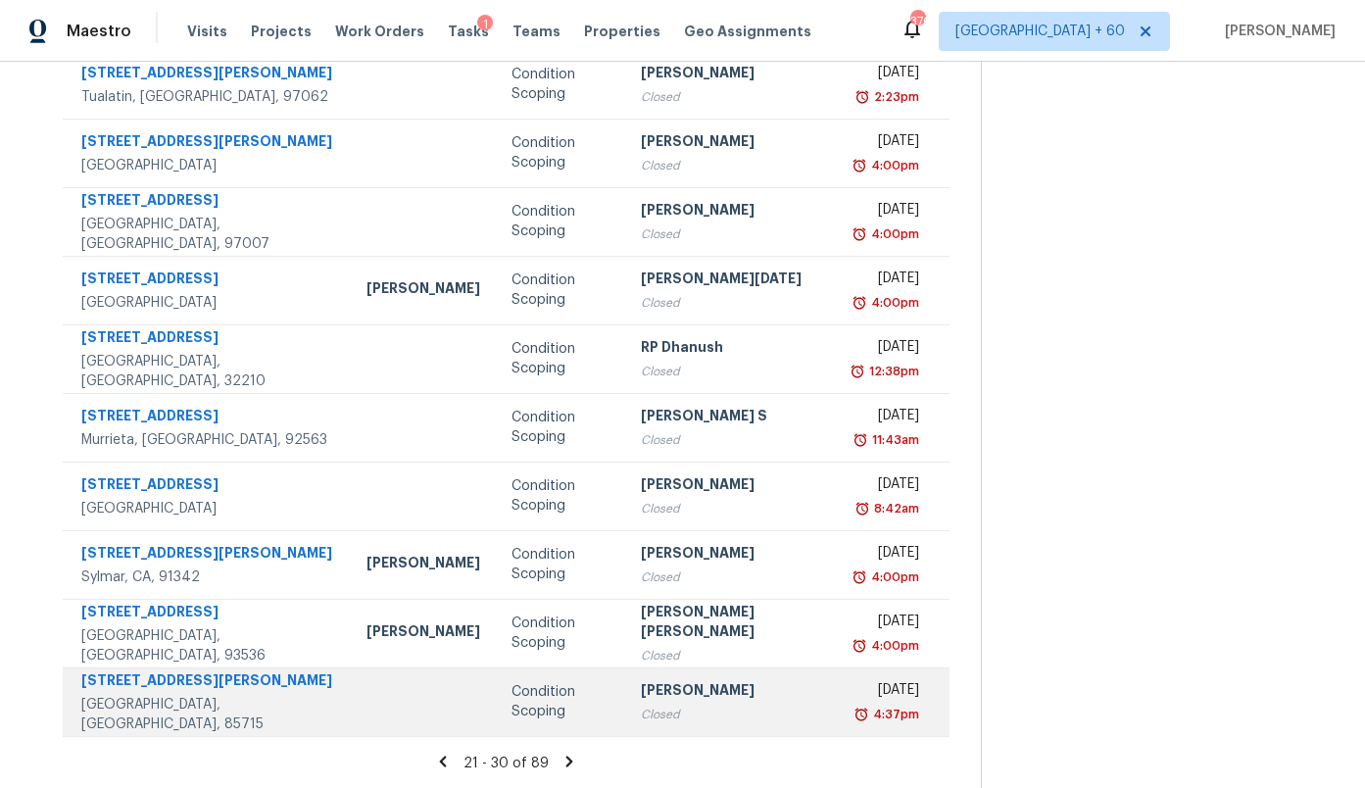
click at [561, 702] on td "Condition Scoping" at bounding box center [560, 701] width 129 height 69
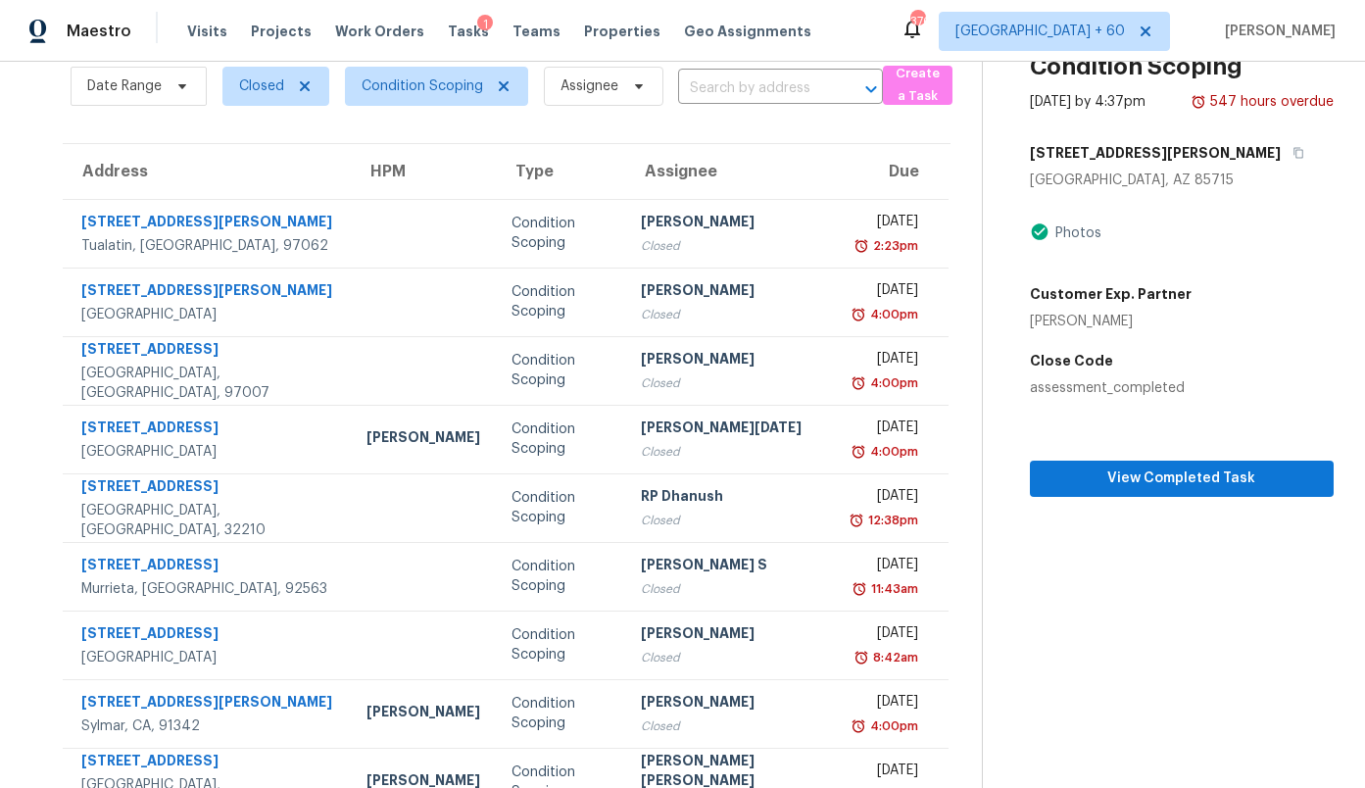
scroll to position [77, 0]
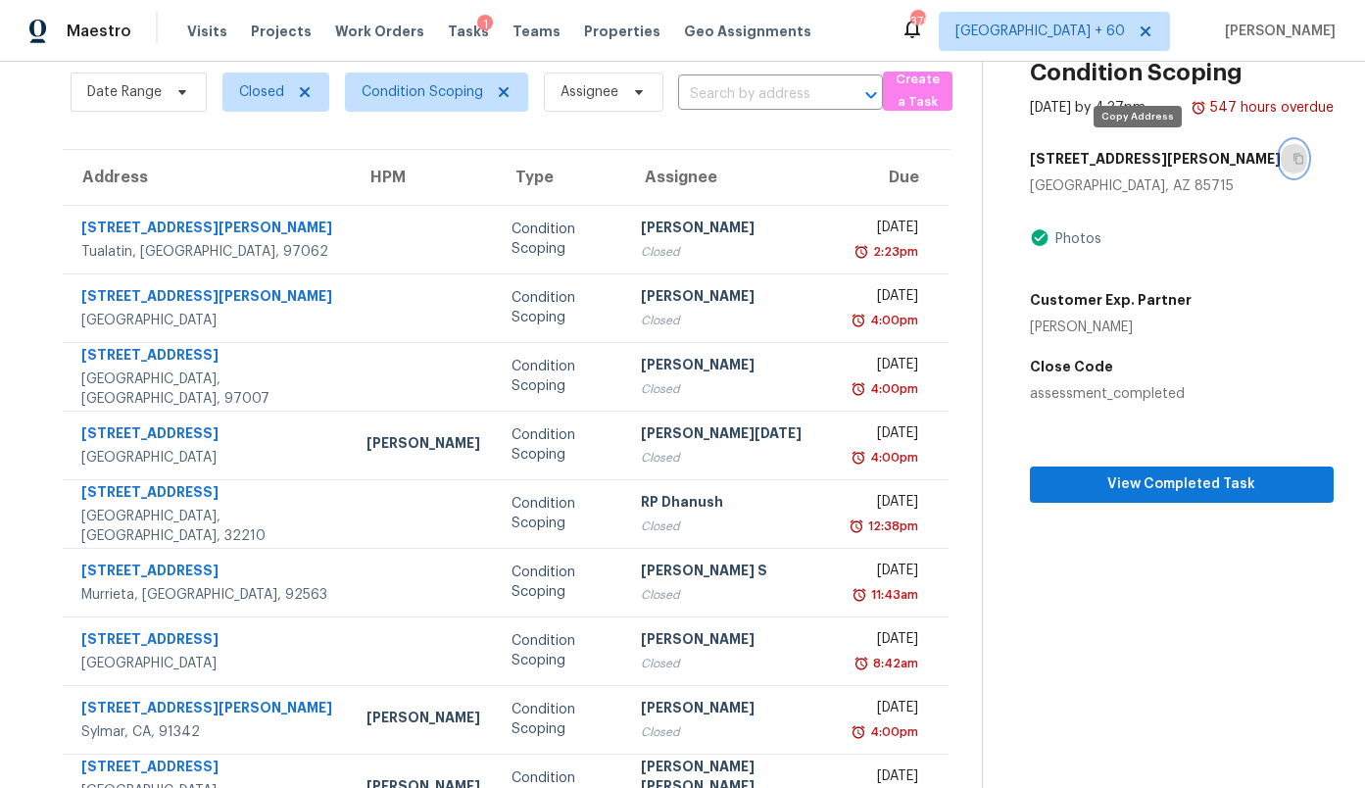
click at [1281, 163] on button "button" at bounding box center [1294, 158] width 26 height 35
